Goal: Information Seeking & Learning: Learn about a topic

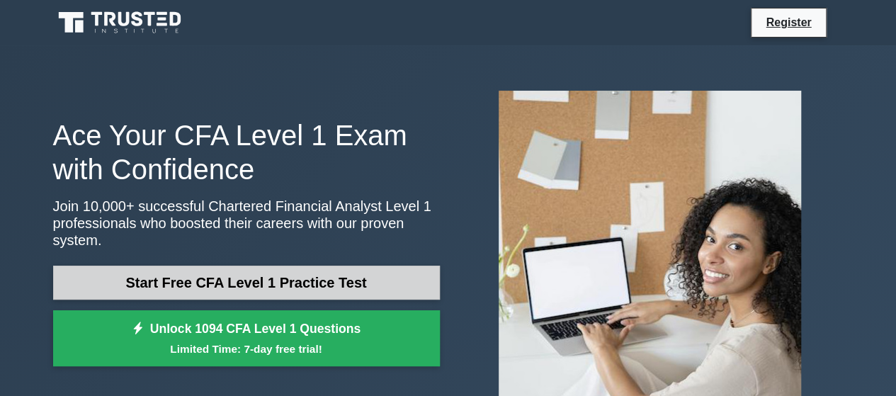
click at [276, 270] on link "Start Free CFA Level 1 Practice Test" at bounding box center [246, 283] width 387 height 34
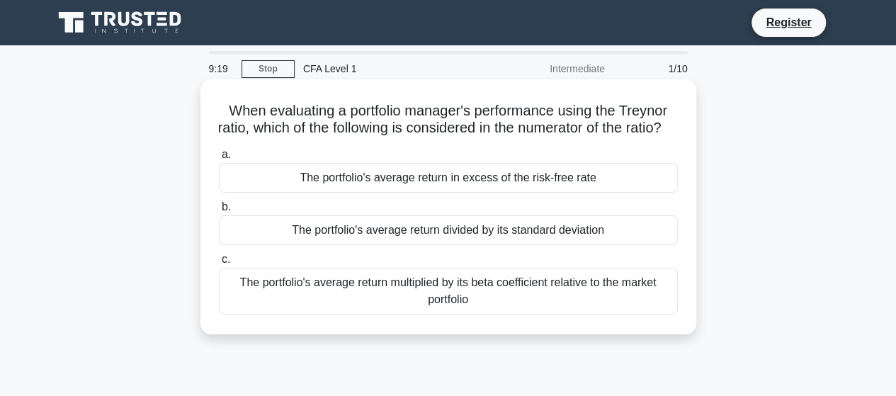
click at [478, 193] on div "The portfolio's average return in excess of the risk-free rate" at bounding box center [448, 178] width 459 height 30
click at [219, 159] on input "a. The portfolio's average return in excess of the risk-free rate" at bounding box center [219, 154] width 0 height 9
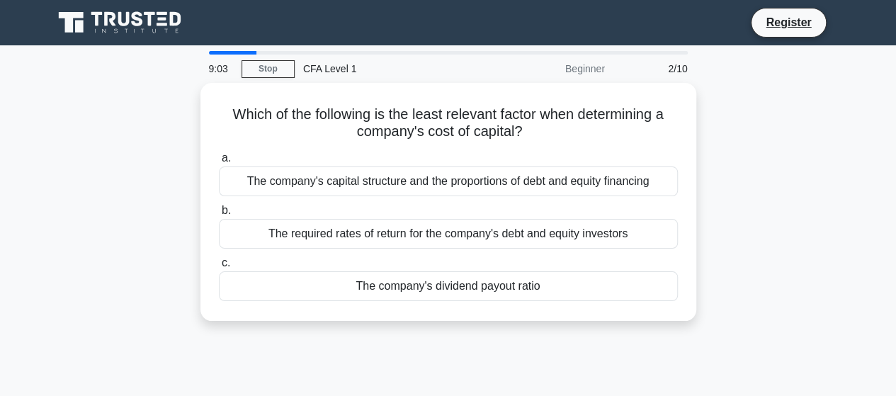
click at [120, 252] on div "Which of the following is the least relevant factor when determining a company'…" at bounding box center [449, 210] width 808 height 255
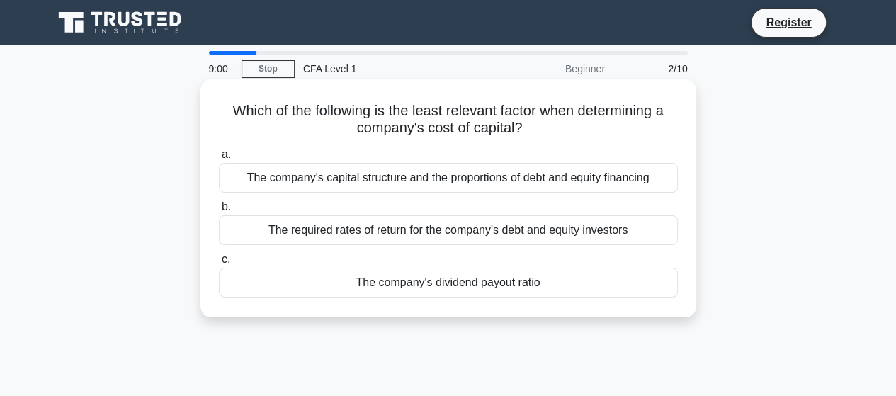
click at [311, 280] on div "The company's dividend payout ratio" at bounding box center [448, 283] width 459 height 30
click at [219, 264] on input "c. The company's dividend payout ratio" at bounding box center [219, 259] width 0 height 9
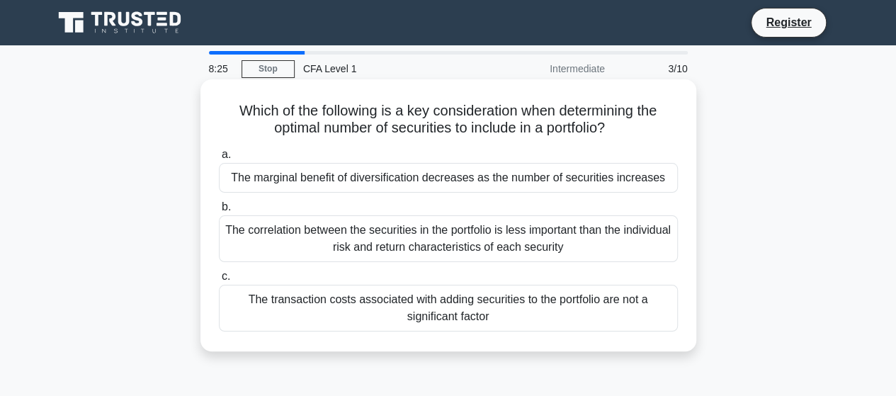
click at [293, 185] on div "The marginal benefit of diversification decreases as the number of securities i…" at bounding box center [448, 178] width 459 height 30
click at [219, 159] on input "a. The marginal benefit of diversification decreases as the number of securitie…" at bounding box center [219, 154] width 0 height 9
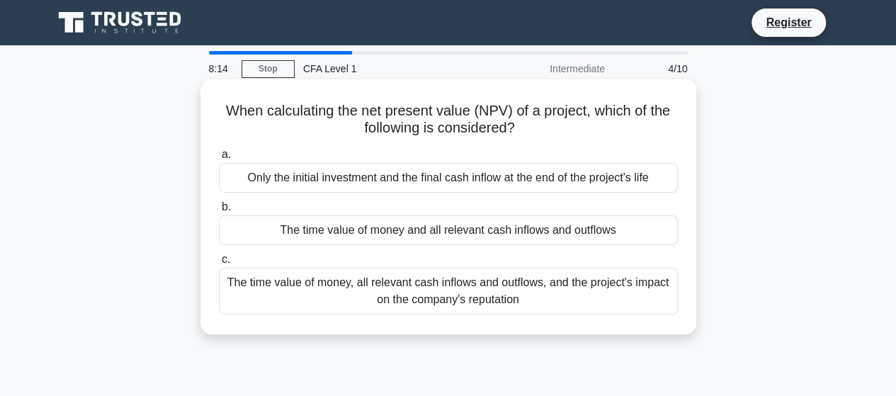
click at [599, 233] on div "The time value of money and all relevant cash inflows and outflows" at bounding box center [448, 230] width 459 height 30
click at [219, 212] on input "b. The time value of money and all relevant cash inflows and outflows" at bounding box center [219, 207] width 0 height 9
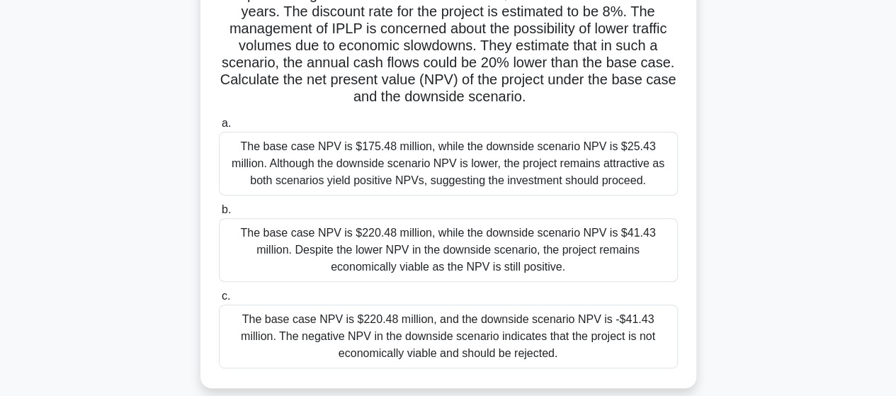
scroll to position [213, 0]
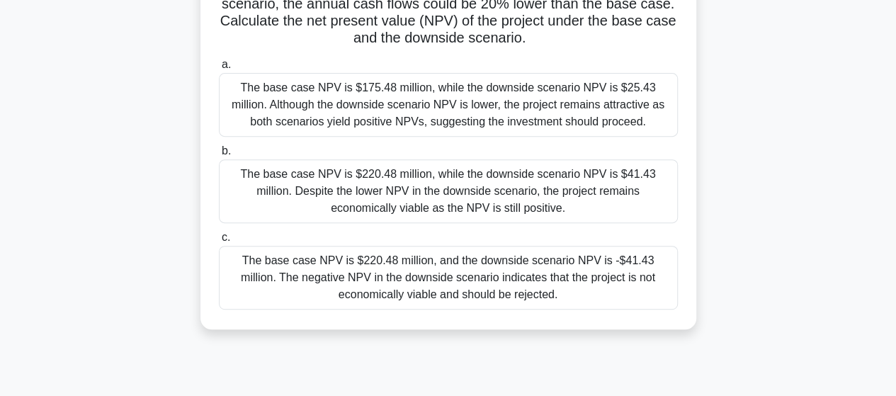
click at [560, 266] on div "The base case NPV is $220.48 million, and the downside scenario NPV is -$41.43 …" at bounding box center [448, 278] width 459 height 64
click at [219, 242] on input "c. The base case NPV is $220.48 million, and the downside scenario NPV is -$41.…" at bounding box center [219, 237] width 0 height 9
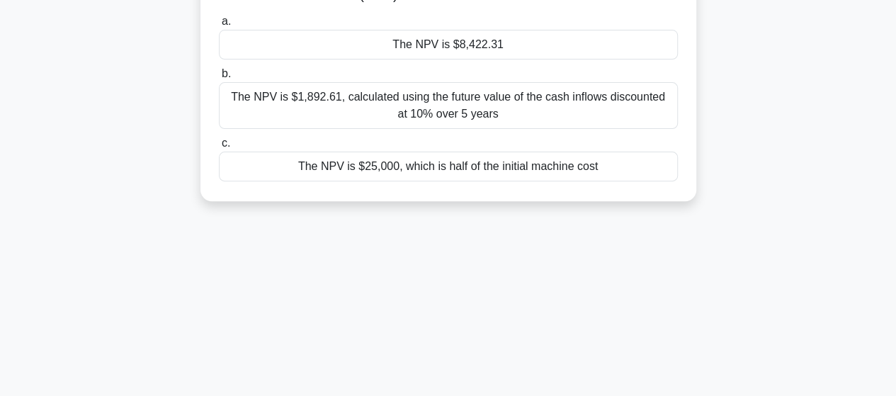
scroll to position [0, 0]
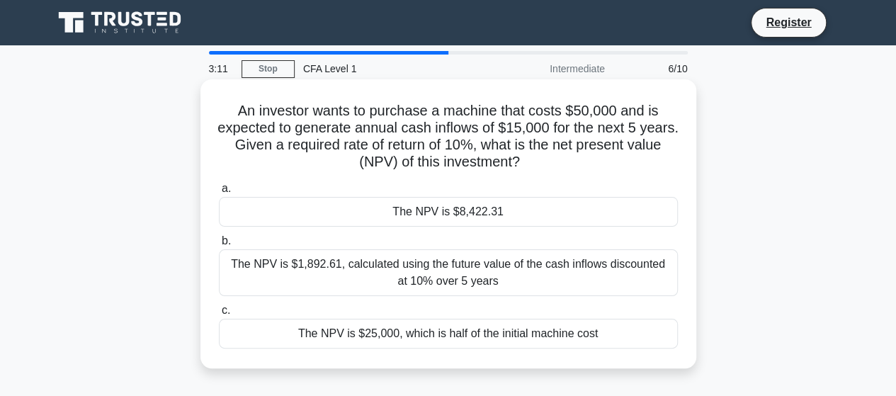
click at [517, 280] on div "The NPV is $1,892.61, calculated using the future value of the cash inflows dis…" at bounding box center [448, 272] width 459 height 47
click at [219, 246] on input "b. The NPV is $1,892.61, calculated using the future value of the cash inflows …" at bounding box center [219, 241] width 0 height 9
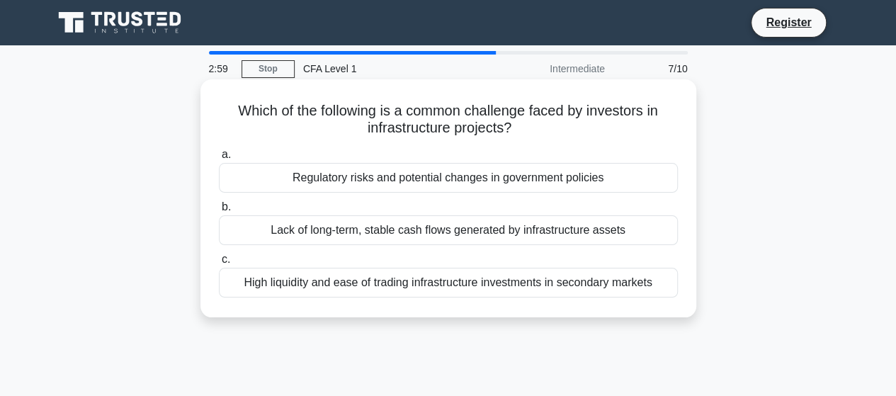
click at [533, 181] on div "Regulatory risks and potential changes in government policies" at bounding box center [448, 178] width 459 height 30
click at [219, 159] on input "a. Regulatory risks and potential changes in government policies" at bounding box center [219, 154] width 0 height 9
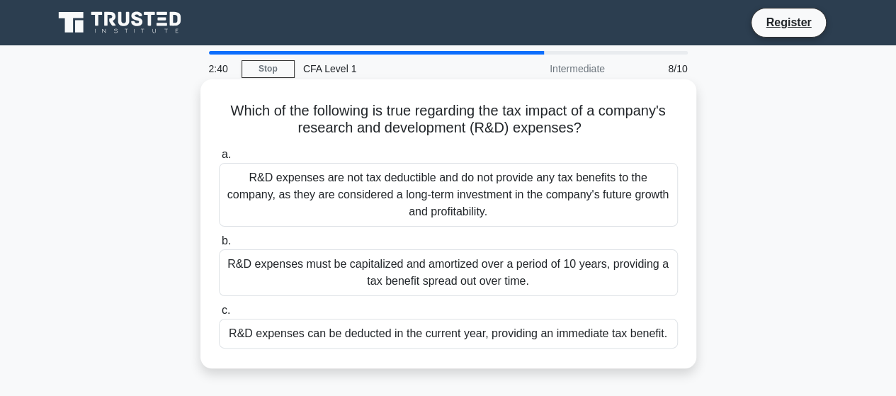
click at [463, 273] on div "R&D expenses must be capitalized and amortized over a period of 10 years, provi…" at bounding box center [448, 272] width 459 height 47
click at [219, 246] on input "b. R&D expenses must be capitalized and amortized over a period of 10 years, pr…" at bounding box center [219, 241] width 0 height 9
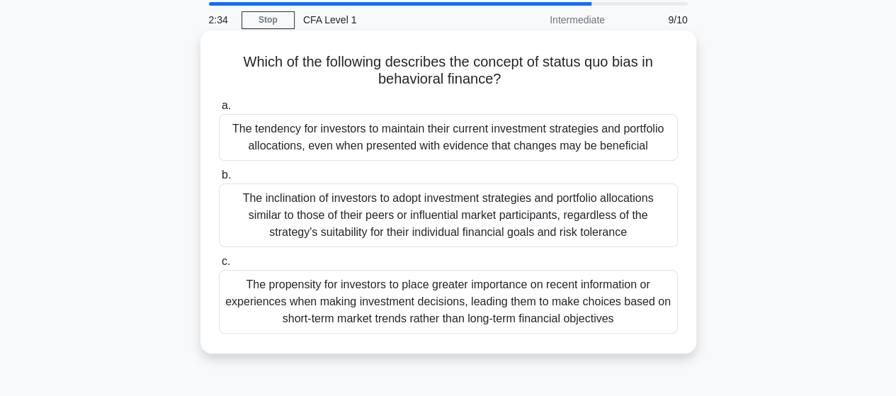
scroll to position [71, 0]
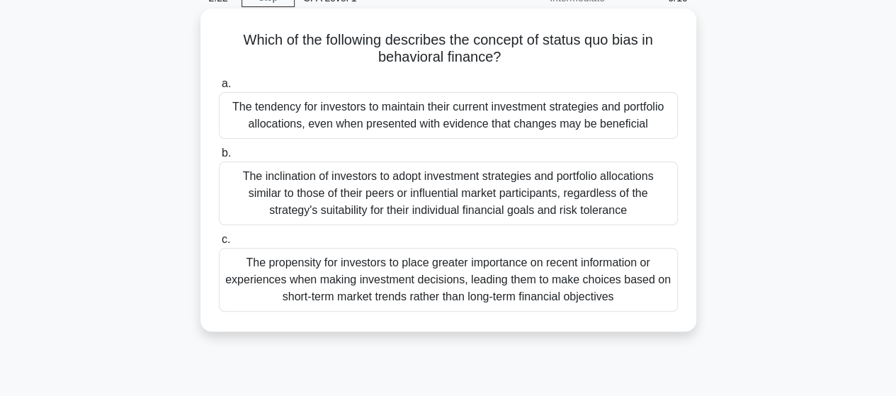
click at [510, 106] on div "The tendency for investors to maintain their current investment strategies and …" at bounding box center [448, 115] width 459 height 47
click at [219, 89] on input "a. The tendency for investors to maintain their current investment strategies a…" at bounding box center [219, 83] width 0 height 9
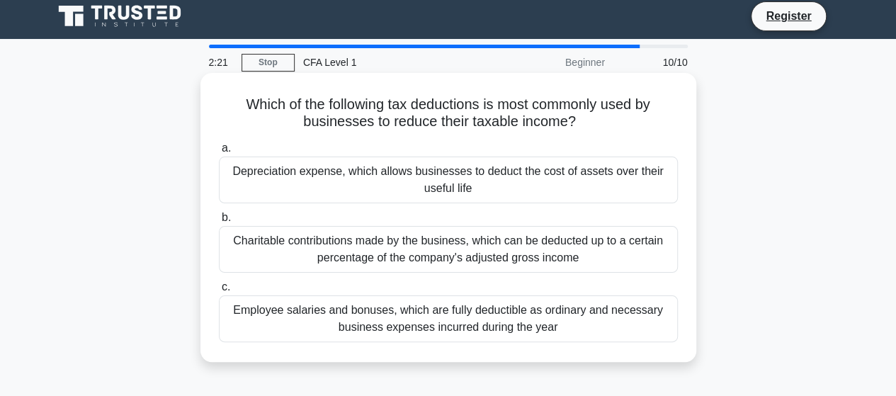
scroll to position [0, 0]
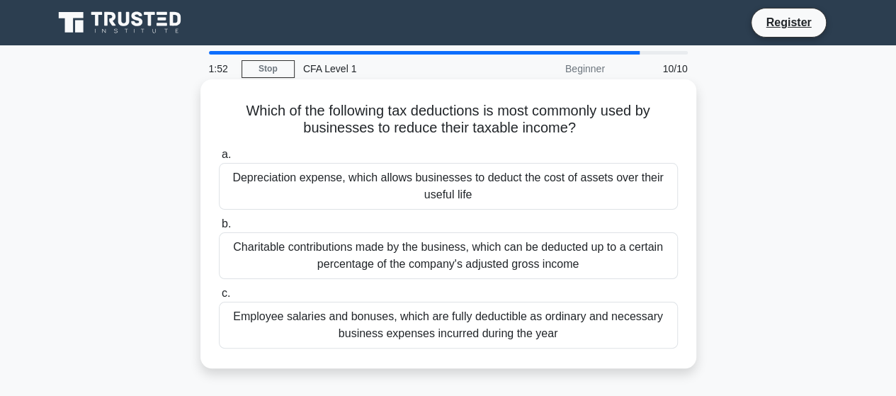
click at [557, 337] on div "Employee salaries and bonuses, which are fully deductible as ordinary and neces…" at bounding box center [448, 325] width 459 height 47
click at [219, 298] on input "c. Employee salaries and bonuses, which are fully deductible as ordinary and ne…" at bounding box center [219, 293] width 0 height 9
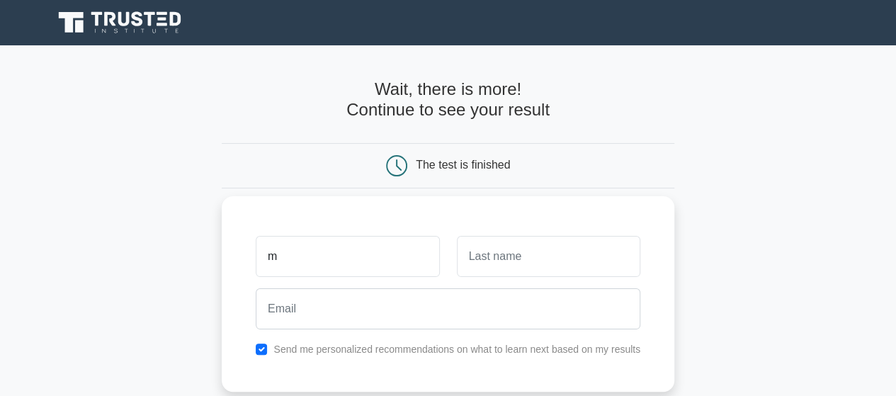
type input "m"
click at [516, 249] on input "text" at bounding box center [548, 256] width 183 height 41
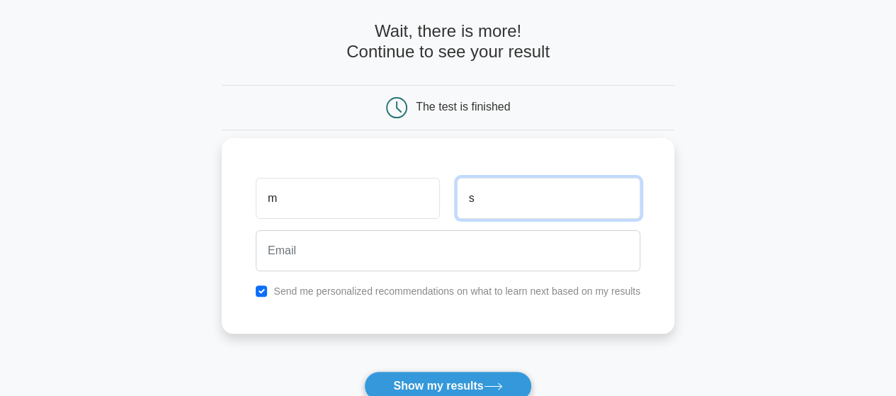
scroll to position [71, 0]
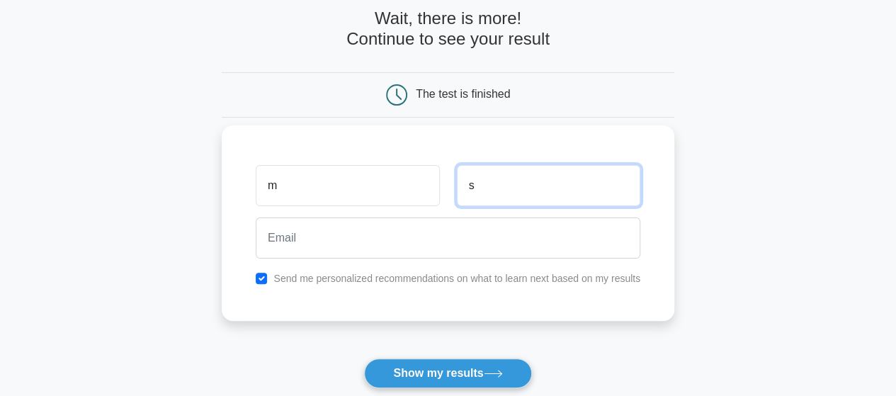
type input "s"
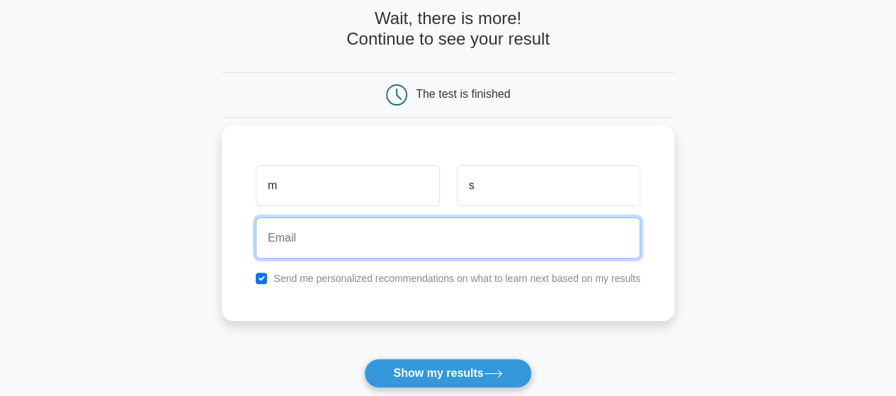
click at [435, 237] on input "email" at bounding box center [448, 238] width 385 height 41
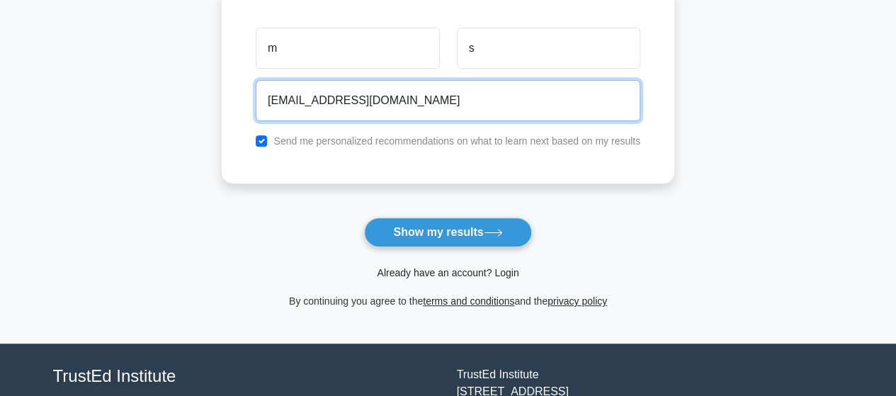
scroll to position [213, 0]
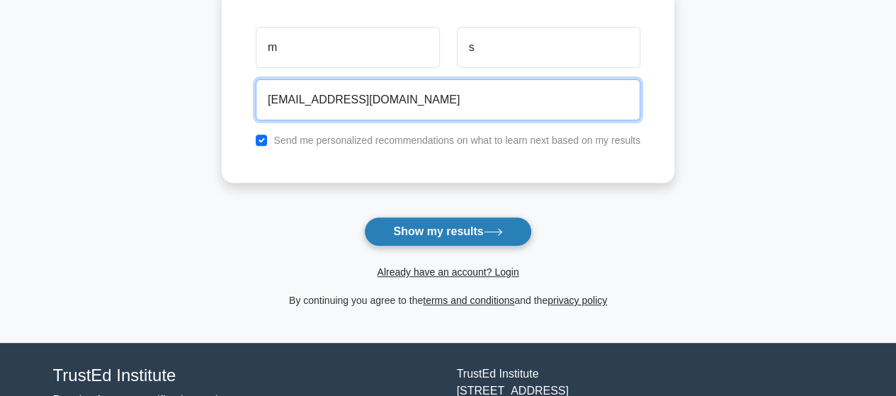
type input "meghshah2711@gmail.com"
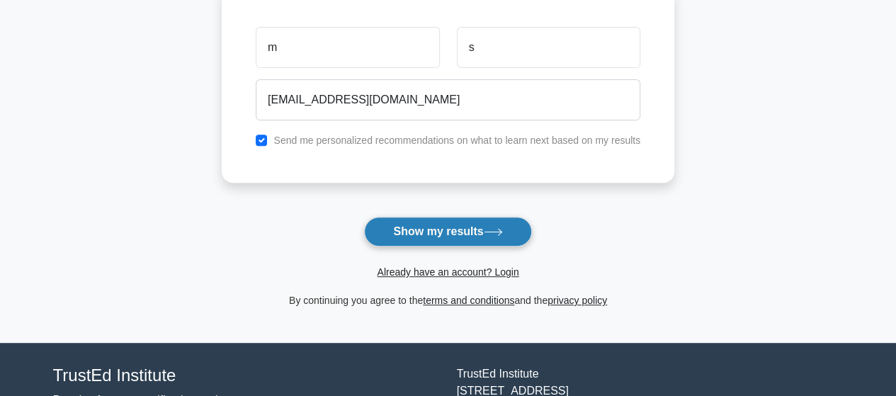
click at [455, 237] on button "Show my results" at bounding box center [447, 232] width 167 height 30
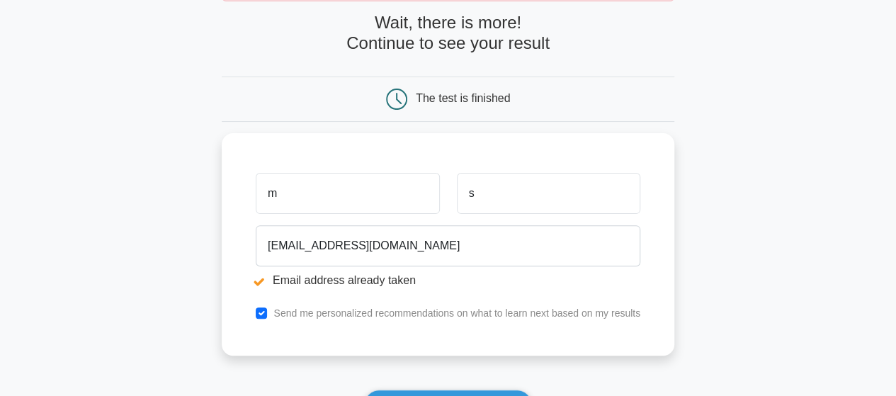
scroll to position [213, 0]
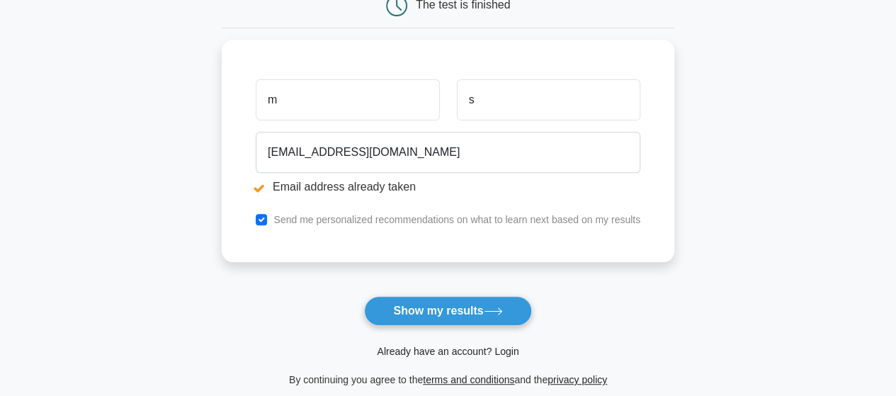
click at [461, 346] on link "Already have an account? Login" at bounding box center [448, 351] width 142 height 11
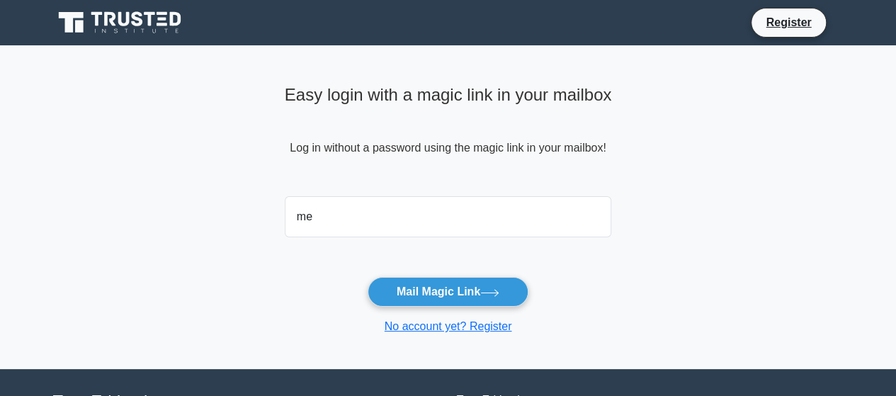
click at [264, 275] on main "Easy login with a magic link in your mailbox Log in without a password using th…" at bounding box center [448, 207] width 896 height 324
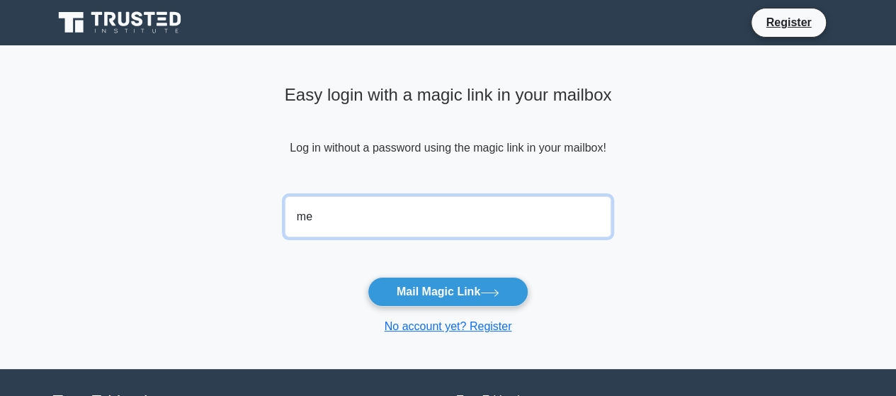
click at [321, 218] on input "me" at bounding box center [448, 216] width 327 height 41
type input "meghshah2711@gmail.com"
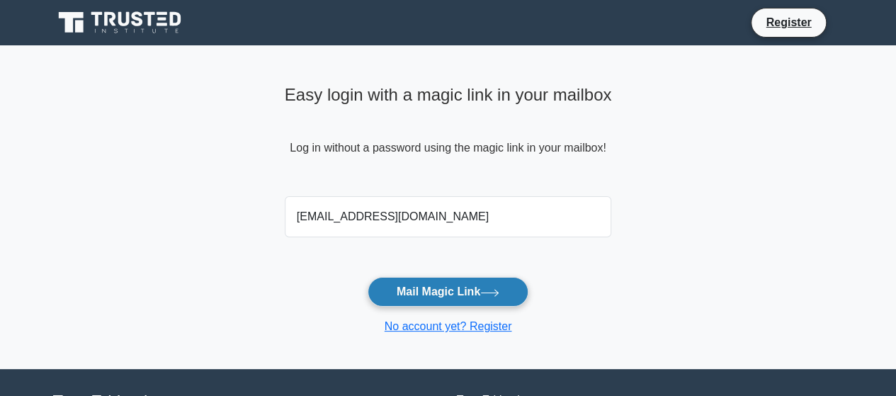
click at [434, 292] on button "Mail Magic Link" at bounding box center [448, 292] width 161 height 30
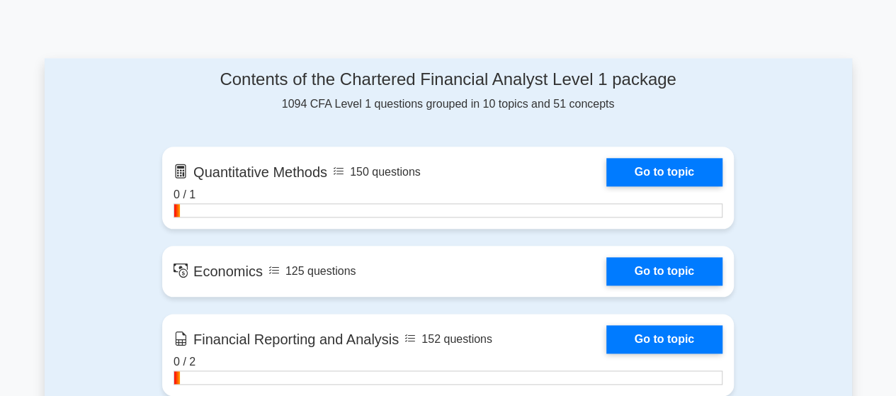
scroll to position [708, 0]
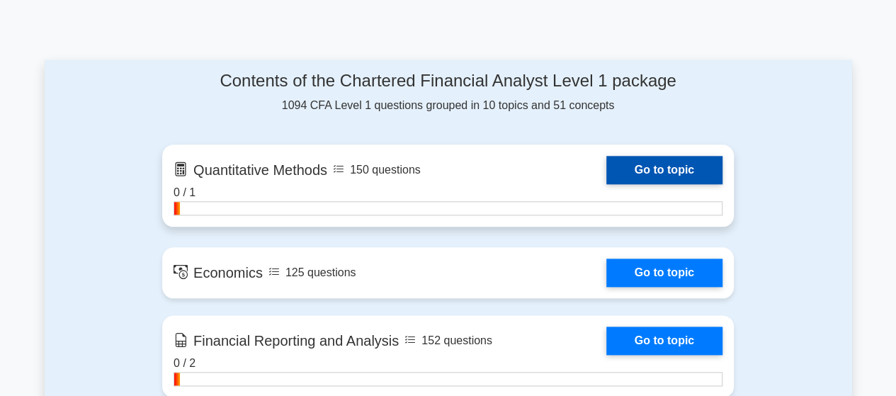
click at [648, 174] on link "Go to topic" at bounding box center [664, 170] width 116 height 28
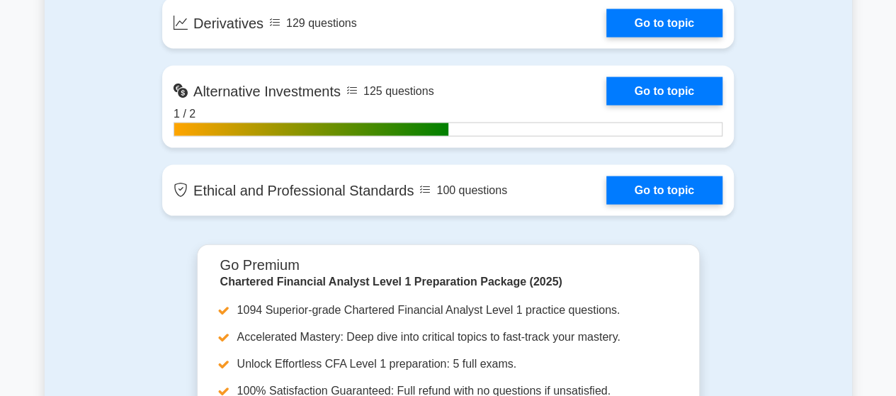
scroll to position [1275, 0]
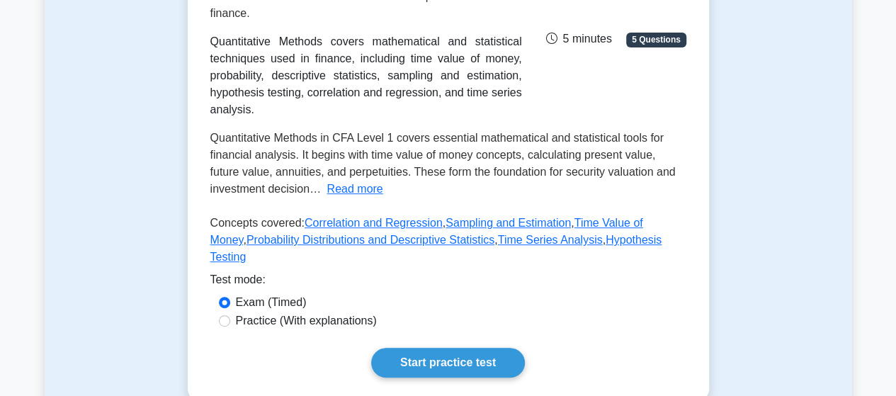
scroll to position [425, 0]
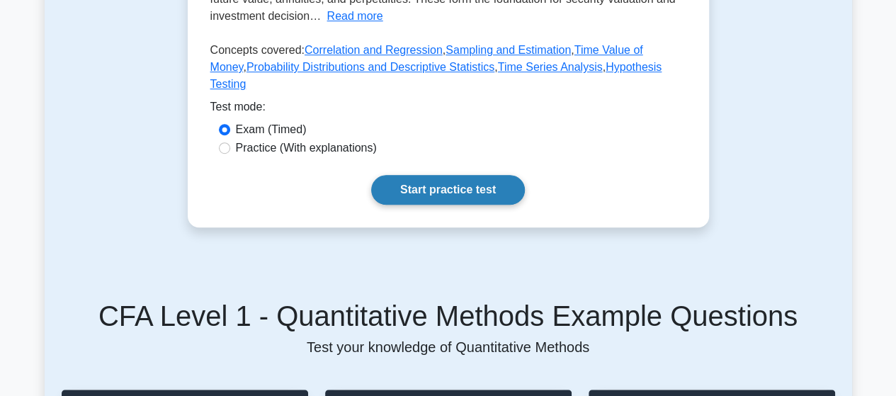
click at [472, 192] on link "Start practice test" at bounding box center [448, 190] width 154 height 30
